Goal: Find specific page/section: Find specific page/section

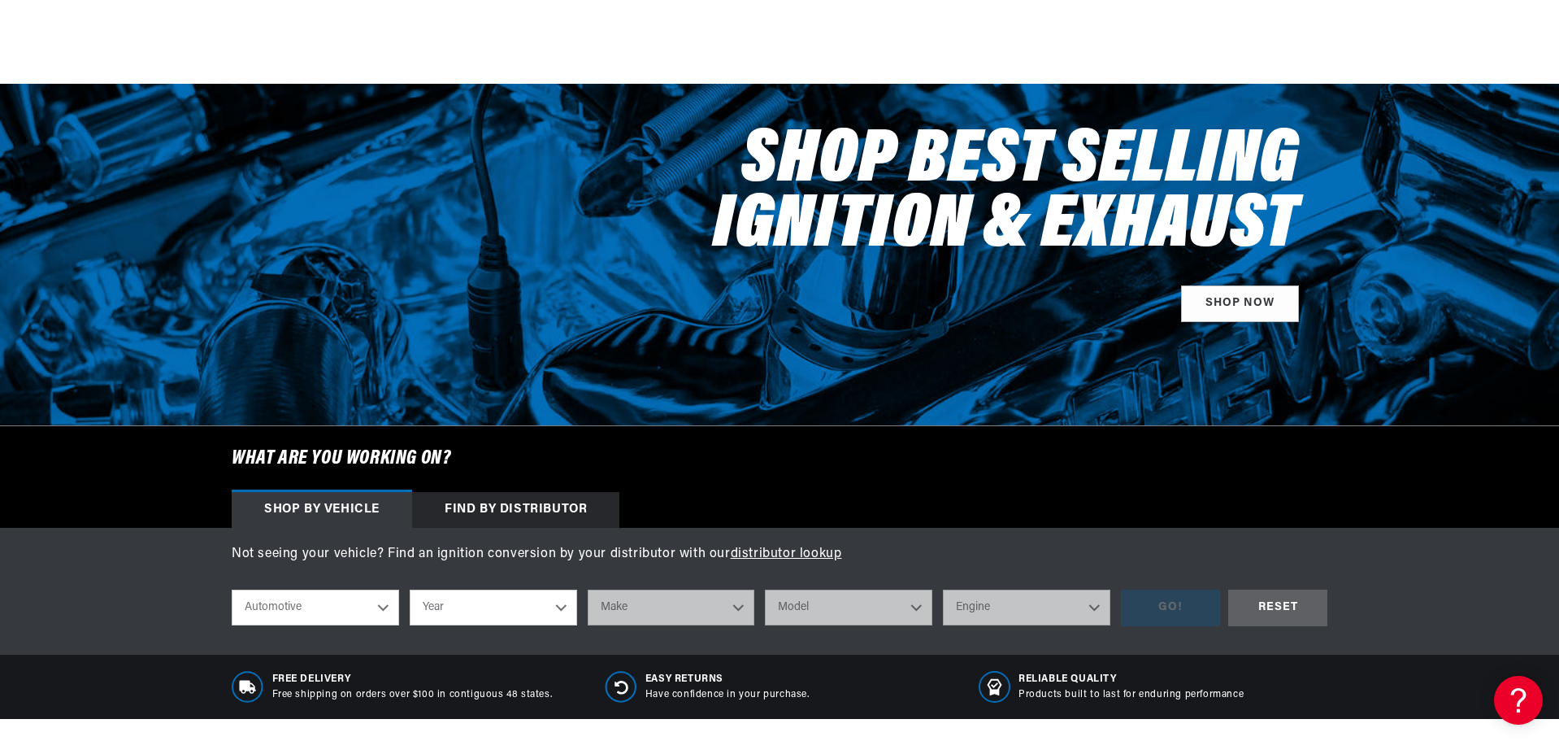
scroll to position [244, 0]
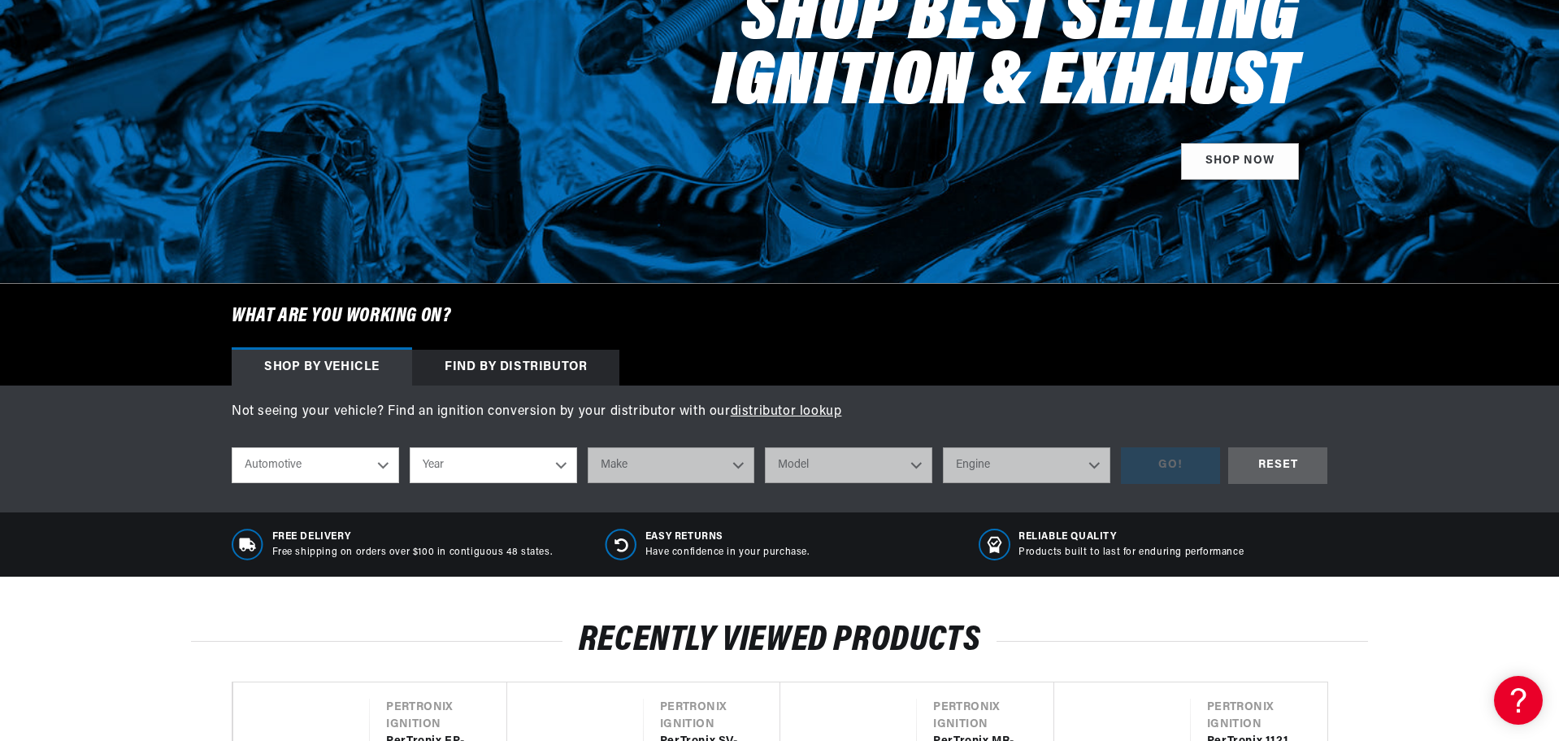
click at [475, 363] on div "Find by Distributor" at bounding box center [515, 368] width 207 height 36
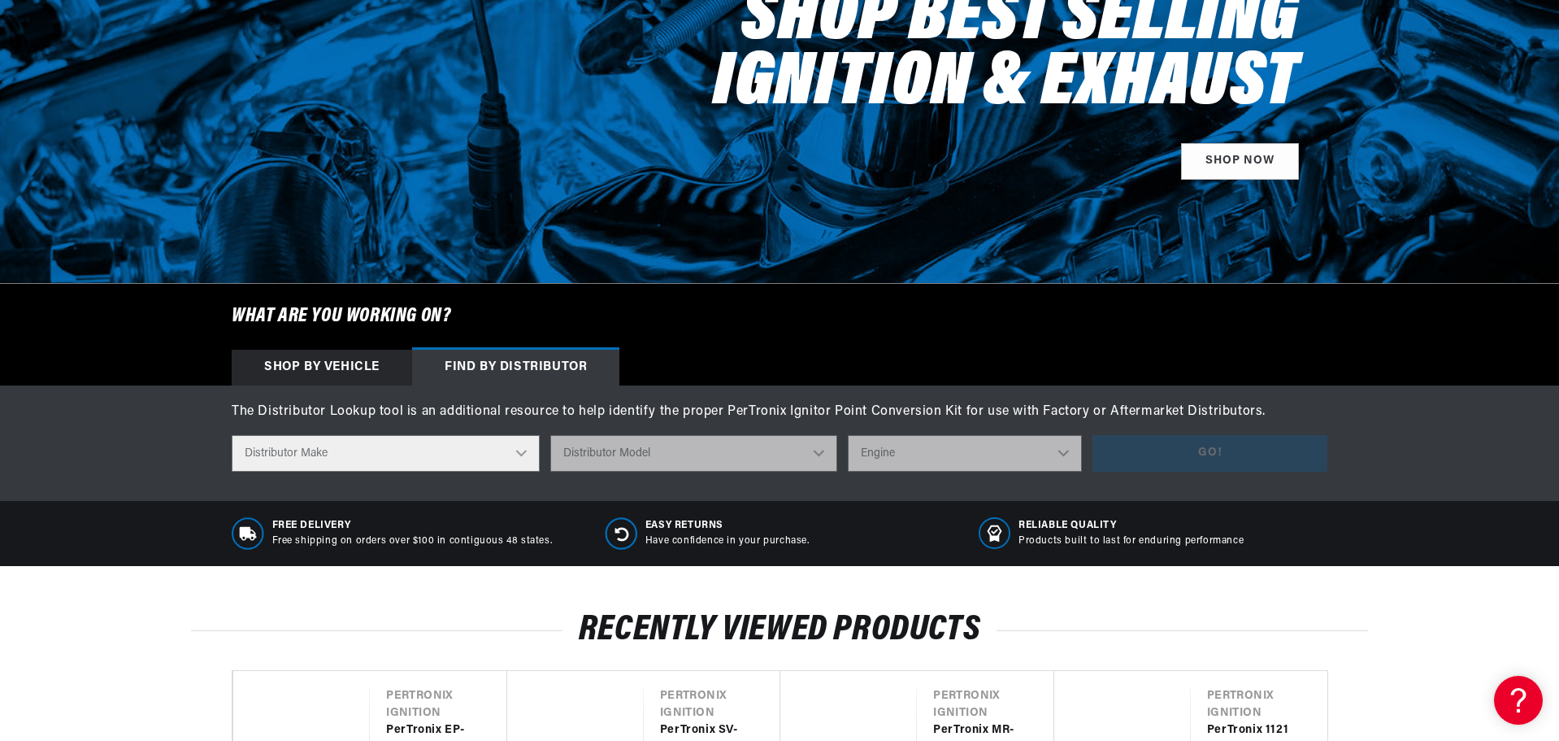
click at [390, 446] on select "Distributor Make Accel [PERSON_NAME] Autolite Bosch Century Chrysler Clark Colt…" at bounding box center [386, 453] width 308 height 37
click at [232, 435] on select "Distributor Make Accel [PERSON_NAME] Autolite Bosch Century Chrysler Clark Colt…" at bounding box center [386, 453] width 308 height 37
click at [645, 450] on select "Distributor Model 660 661 663 4145 6490 30137 91415 383581 384258 795329 980156…" at bounding box center [693, 453] width 287 height 37
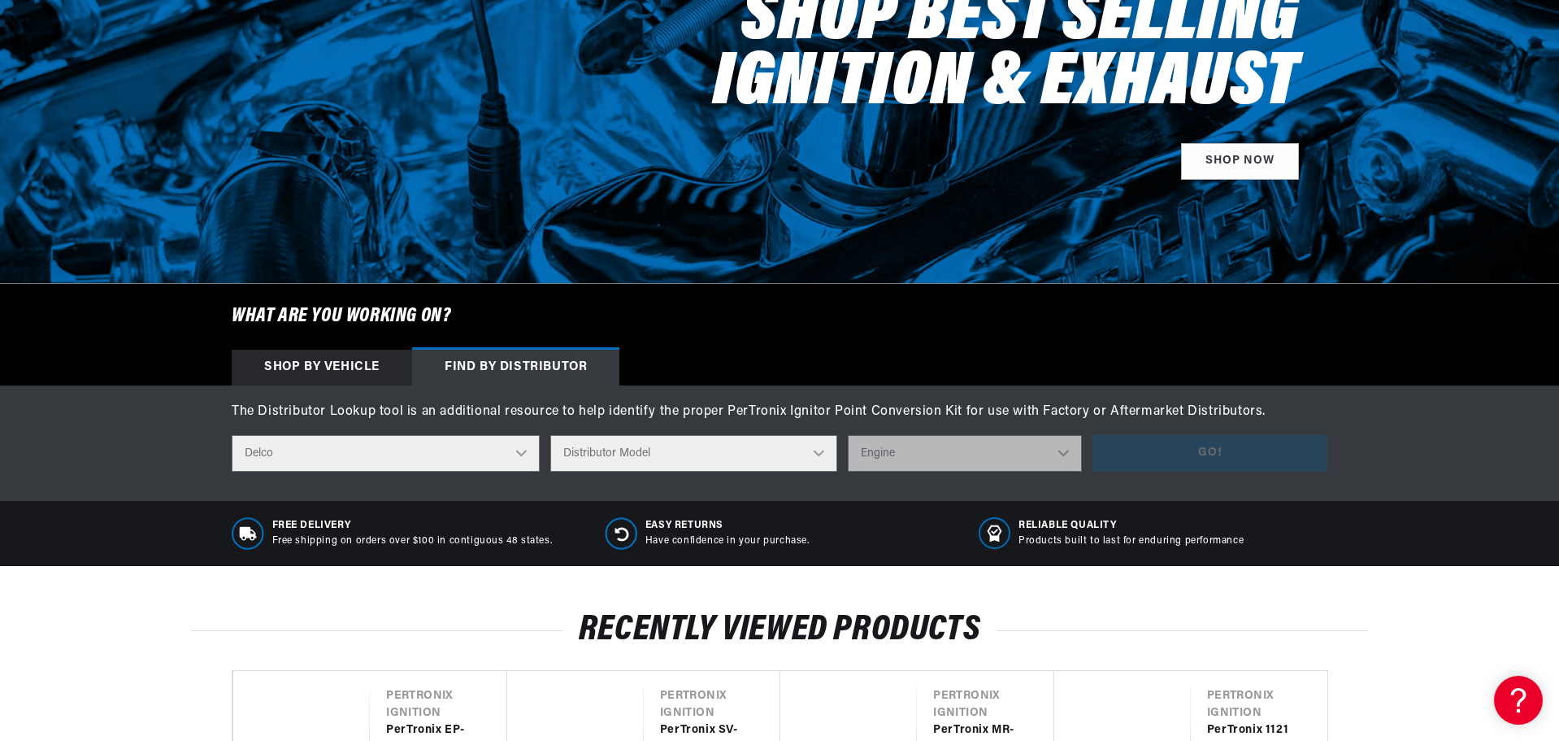
click at [482, 452] on select "Distributor Make Accel [PERSON_NAME] Autolite Bosch Century Chrysler Clark Colt…" at bounding box center [386, 453] width 308 height 37
select select "Autolite"
click at [232, 435] on select "Distributor Make Accel [PERSON_NAME] Autolite Bosch Century Chrysler Clark Colt…" at bounding box center [386, 453] width 308 height 37
click at [724, 463] on select "Distributor Model IAD-4005 IAD-4007 IAD-4008A IAD-4016A IAD-4017A IAD-4019A IAD…" at bounding box center [699, 453] width 321 height 37
select select "IGC-4805"
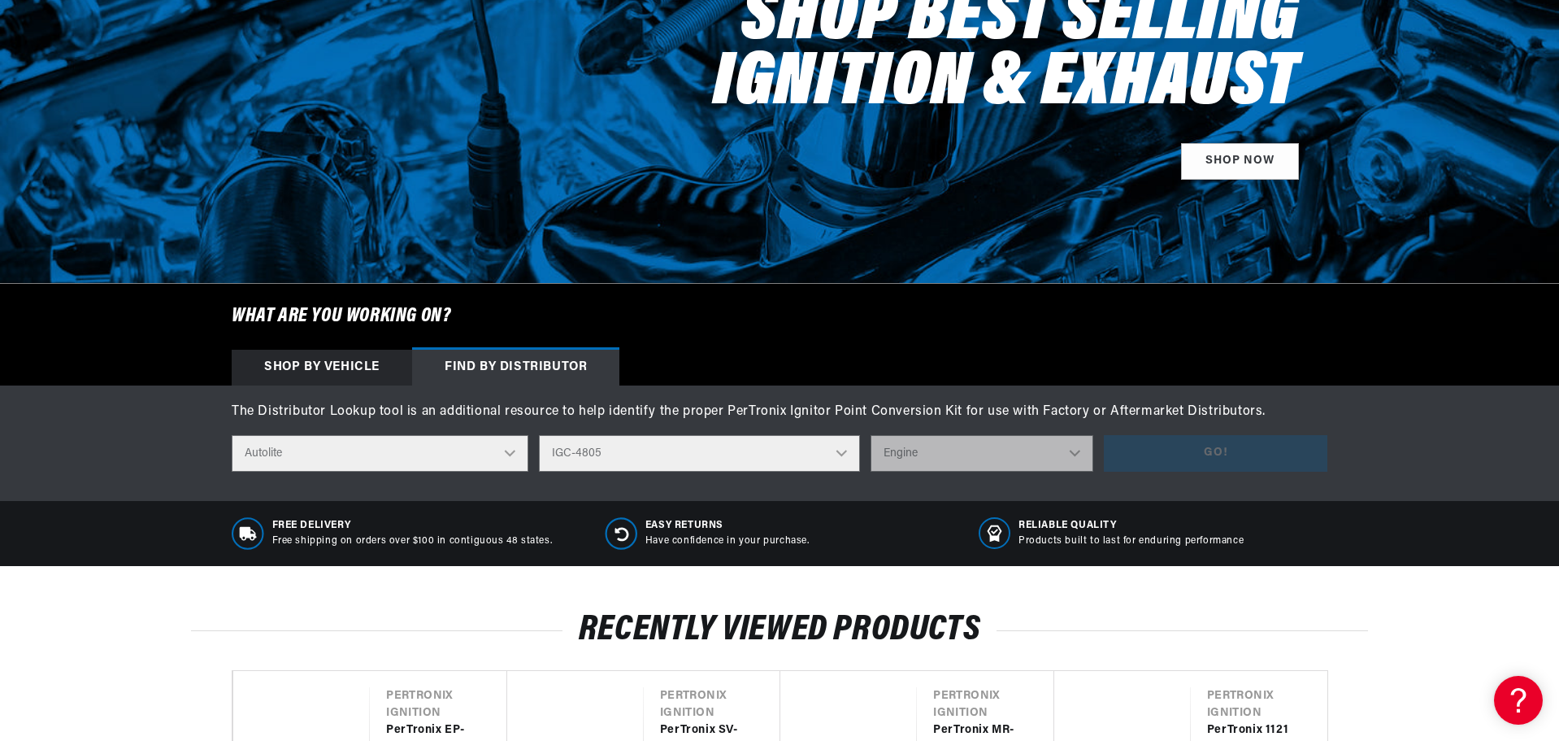
click at [548, 435] on select "Distributor Model IAD-4005 IAD-4007 IAD-4008A IAD-4016A IAD-4017A IAD-4019A IAD…" at bounding box center [699, 453] width 321 height 37
click at [944, 460] on select "Engine 6" at bounding box center [982, 453] width 223 height 37
select select "6"
click at [871, 435] on select "Engine 6" at bounding box center [982, 453] width 223 height 37
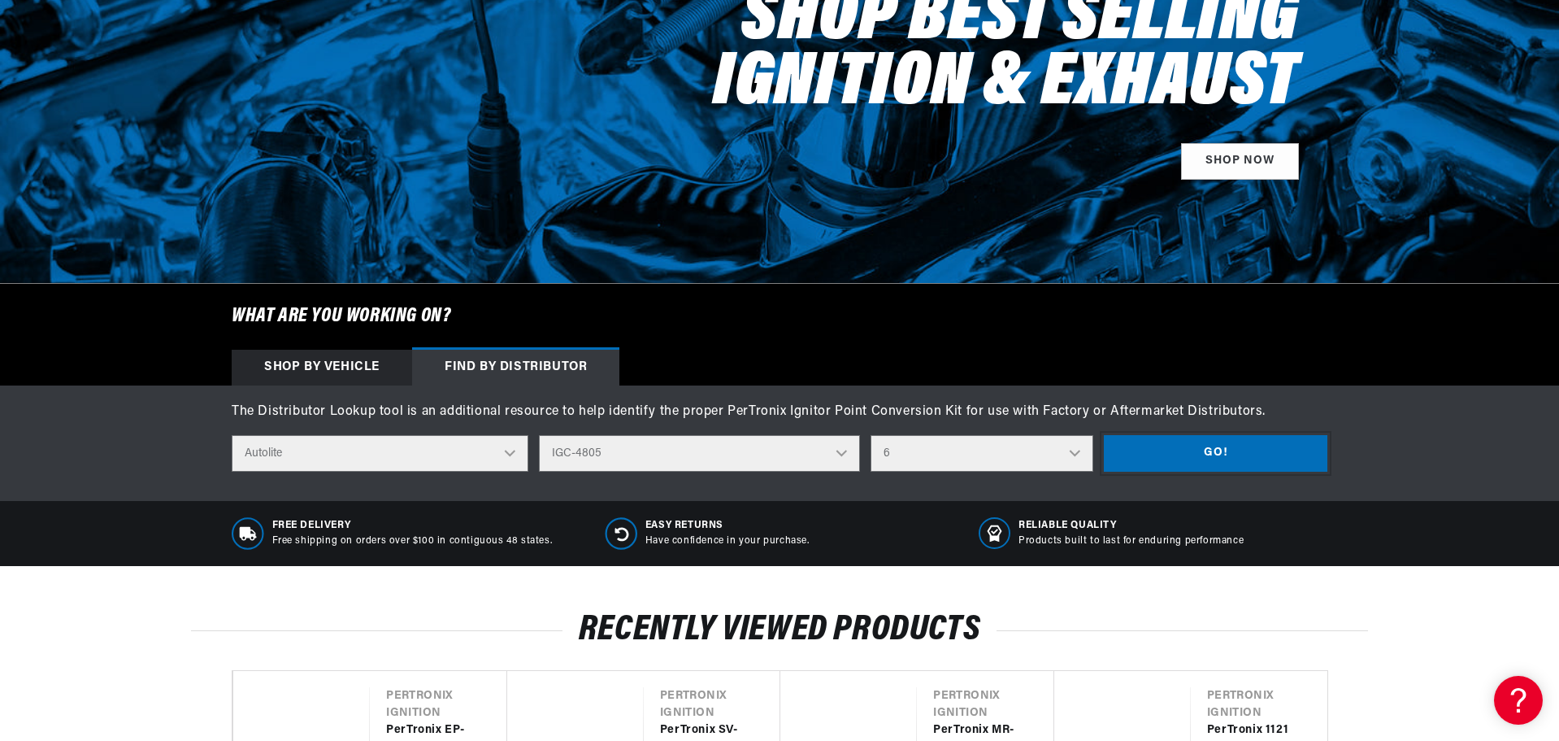
click at [1134, 463] on button "Go!" at bounding box center [1216, 453] width 224 height 37
